Goal: Use online tool/utility

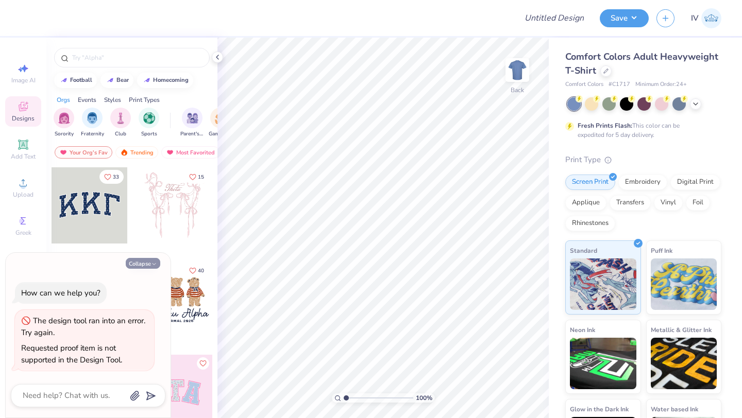
click at [150, 264] on button "Collapse" at bounding box center [143, 263] width 35 height 11
type textarea "x"
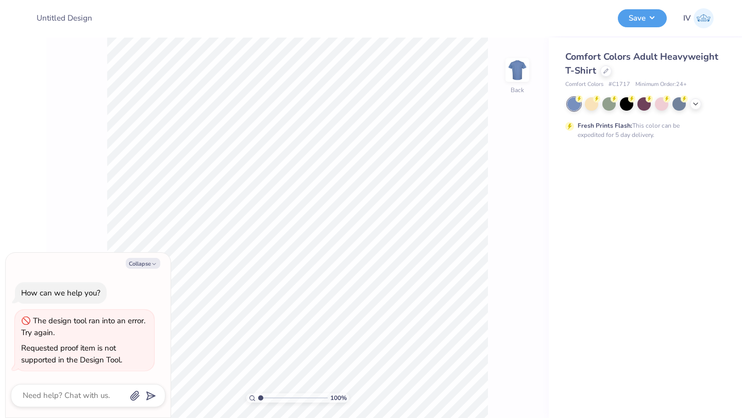
type textarea "x"
